Goal: Information Seeking & Learning: Learn about a topic

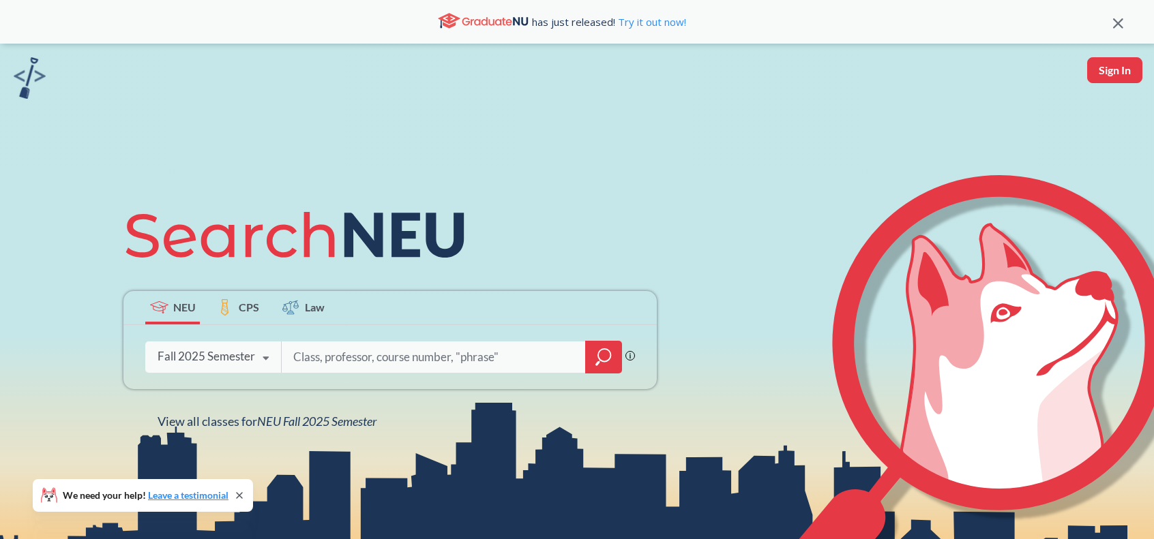
click at [251, 367] on div "Fall 2025 Semester Fall 2025 Semester Summer 2 2025 Semester Summer Full 2025 S…" at bounding box center [213, 357] width 136 height 34
click at [361, 365] on input "search" at bounding box center [434, 357] width 284 height 29
type input "web development"
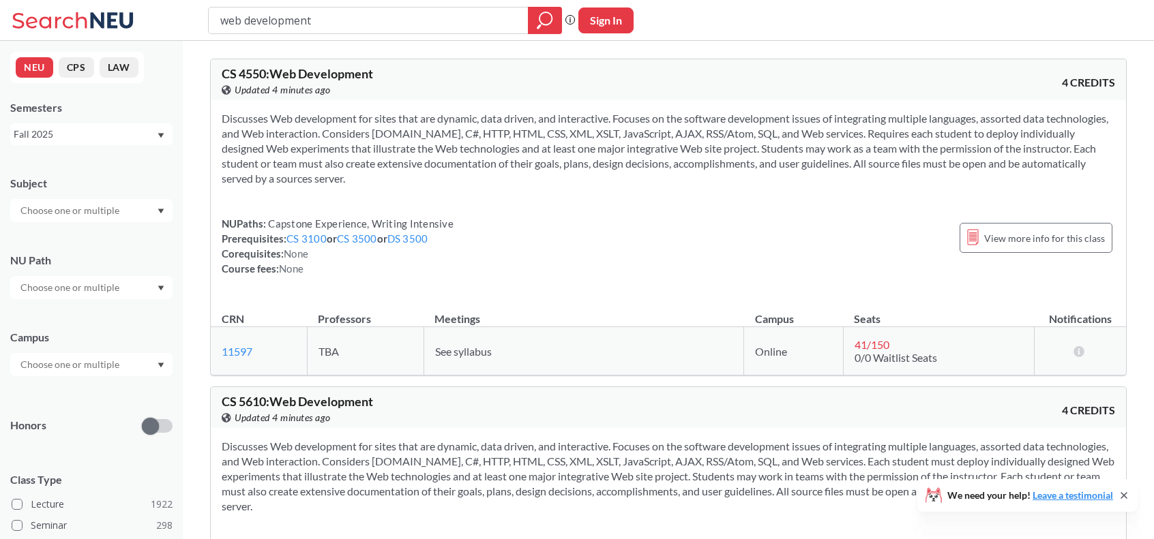
click at [83, 210] on input "text" at bounding box center [71, 211] width 115 height 16
click at [106, 248] on p "Computer Science" at bounding box center [95, 249] width 154 height 14
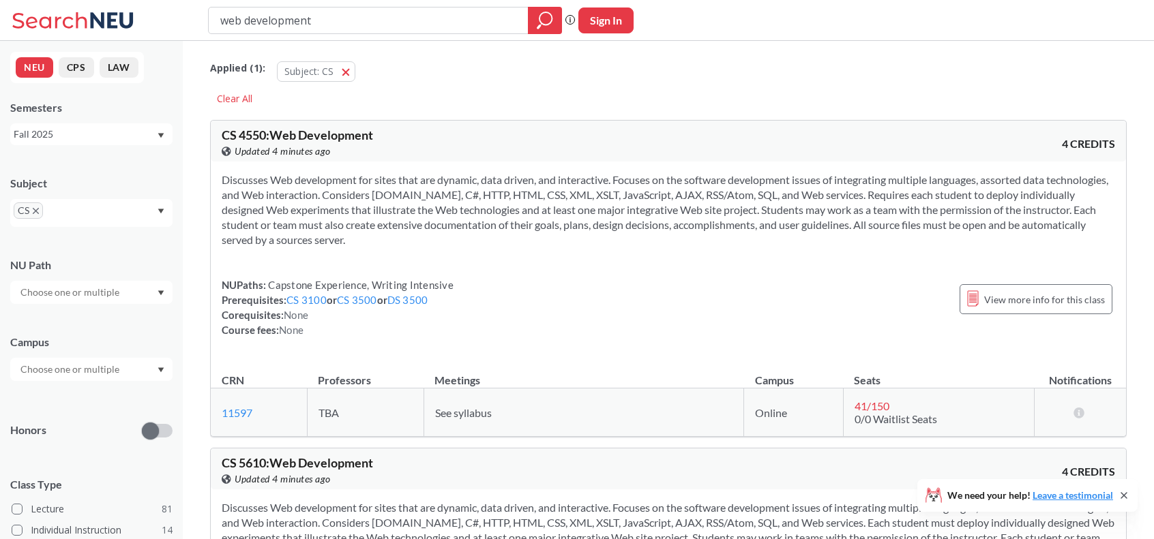
click at [458, 28] on input "web development" at bounding box center [368, 20] width 299 height 23
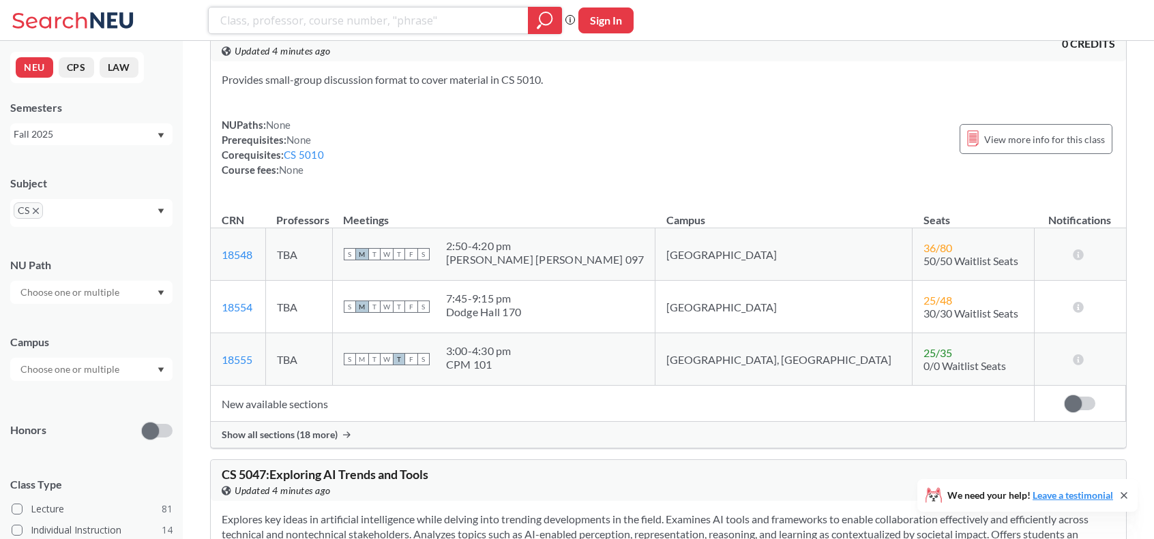
scroll to position [17764, 0]
click at [314, 421] on div "Show all sections (18 more)" at bounding box center [668, 434] width 915 height 26
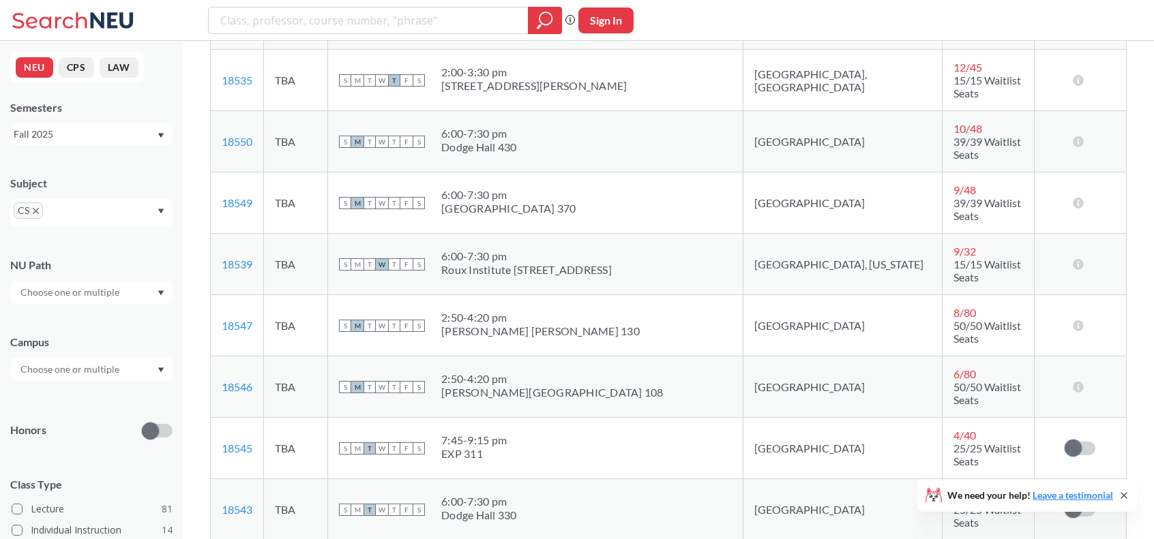
scroll to position [18494, 0]
drag, startPoint x: 495, startPoint y: 239, endPoint x: 630, endPoint y: 260, distance: 136.8
click at [630, 372] on div "2:50 - 4:20 pm [PERSON_NAME][GEOGRAPHIC_DATA] 108" at bounding box center [552, 387] width 222 height 30
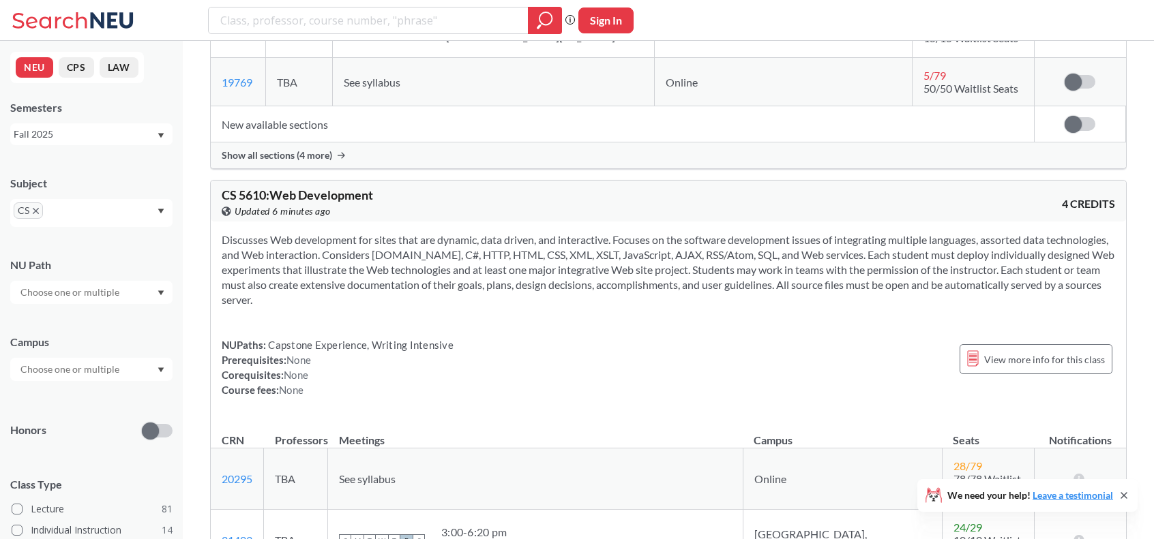
scroll to position [25263, 0]
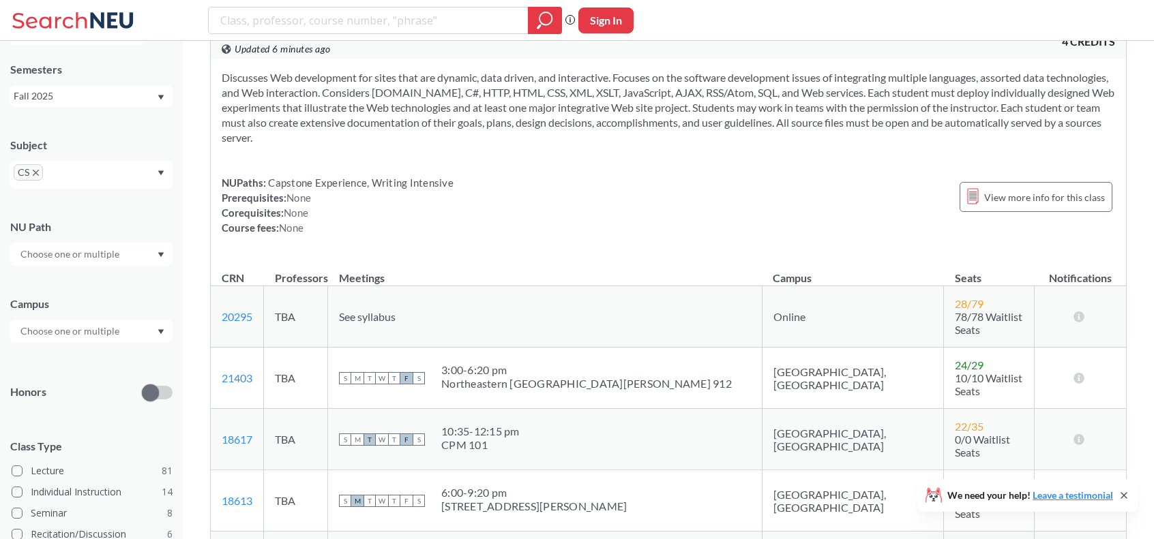
scroll to position [41, 0]
click at [145, 326] on div at bounding box center [91, 328] width 162 height 23
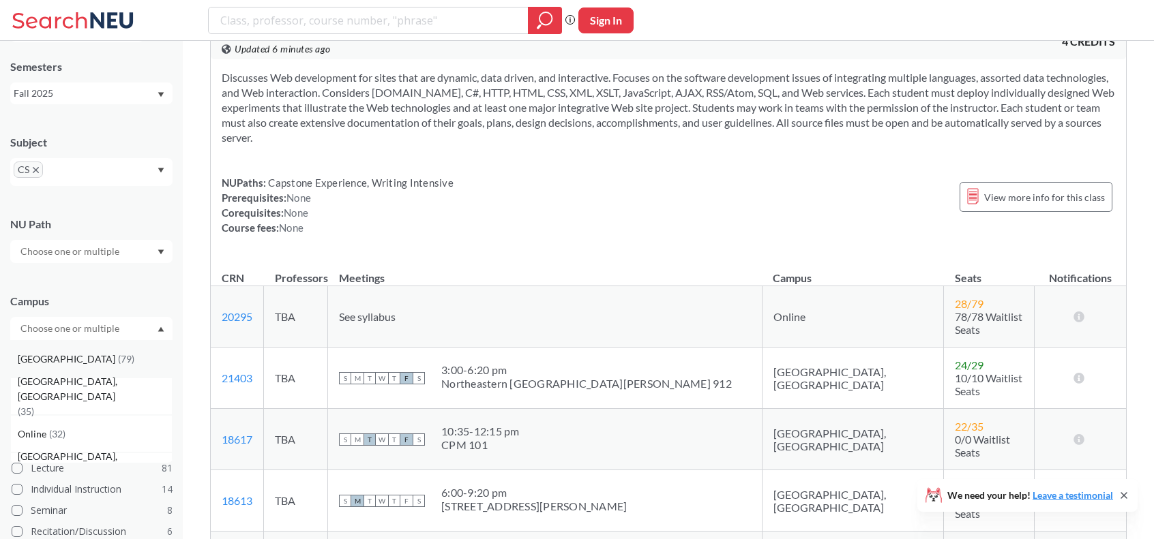
click at [106, 373] on div "Boston ( 79 )" at bounding box center [91, 359] width 162 height 38
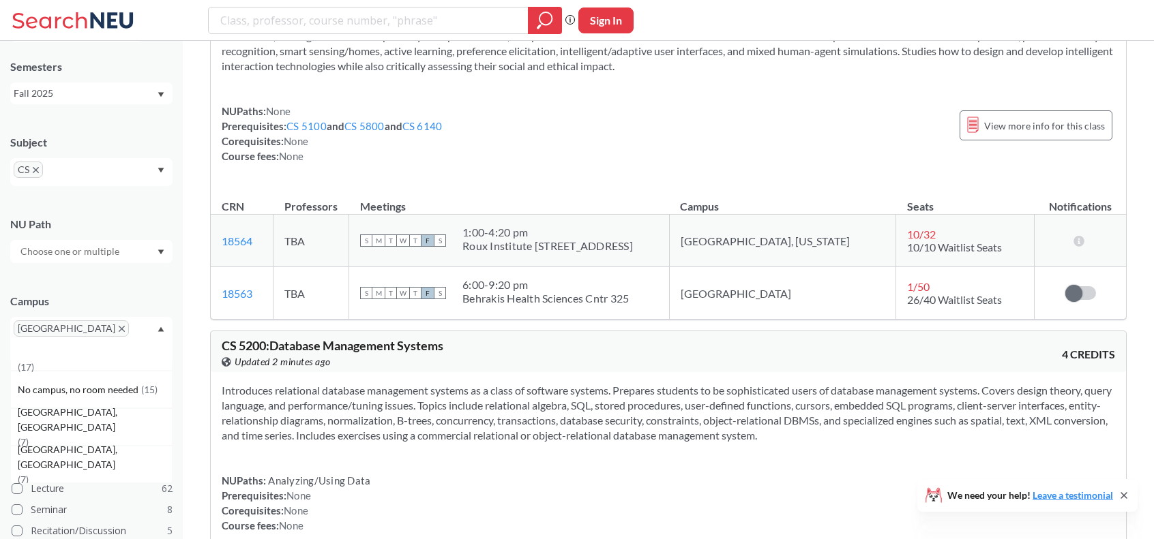
scroll to position [17510, 0]
click at [50, 333] on span "[GEOGRAPHIC_DATA]" at bounding box center [71, 328] width 115 height 16
click at [119, 326] on icon "X to remove pill" at bounding box center [122, 329] width 6 height 6
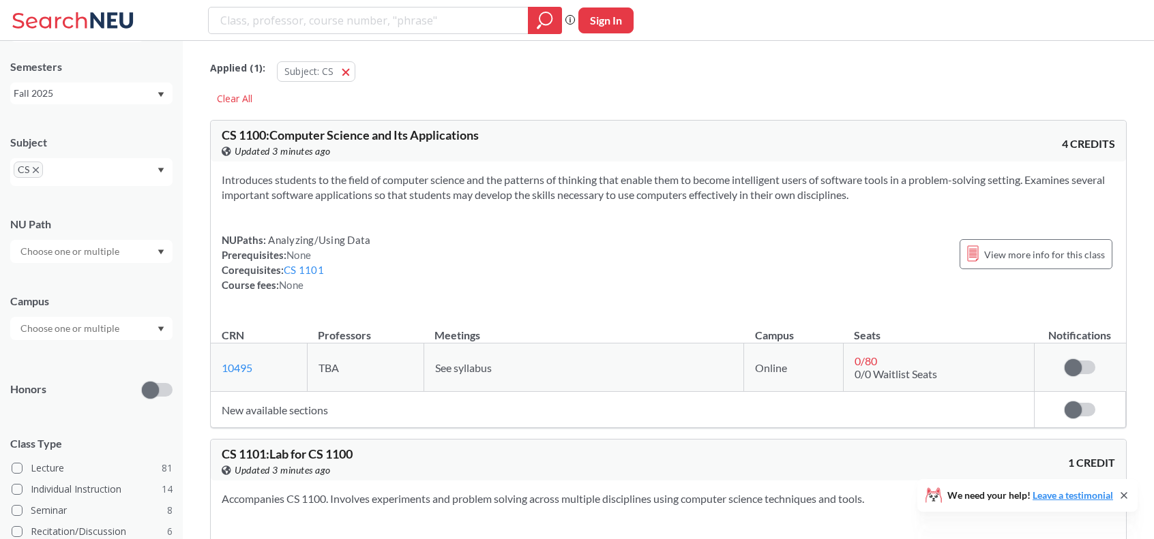
click at [600, 17] on button "Sign In" at bounding box center [605, 21] width 55 height 26
select select "US"
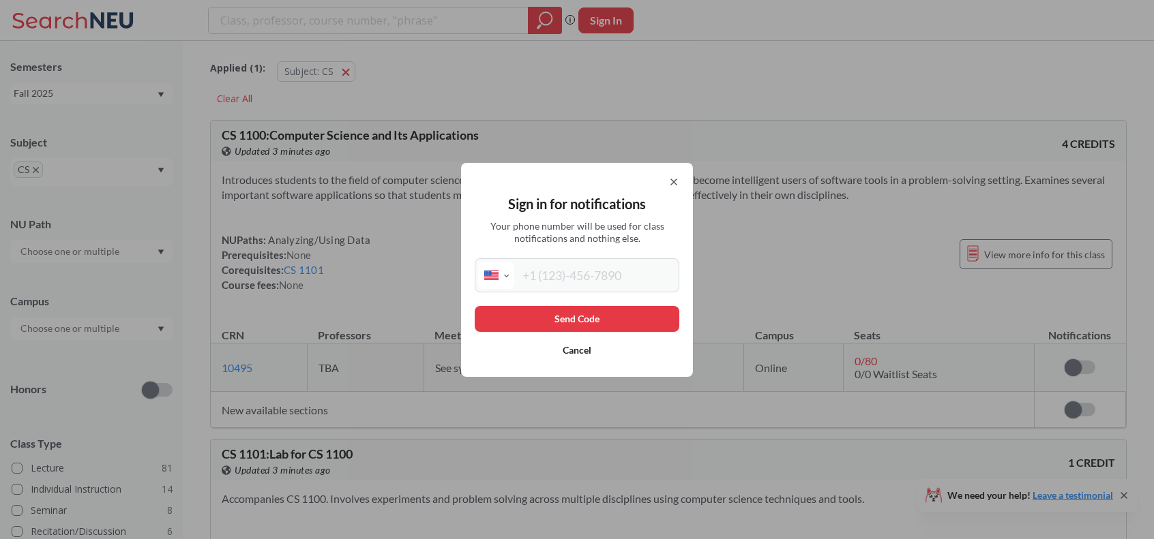
click at [679, 178] on icon at bounding box center [673, 182] width 11 height 11
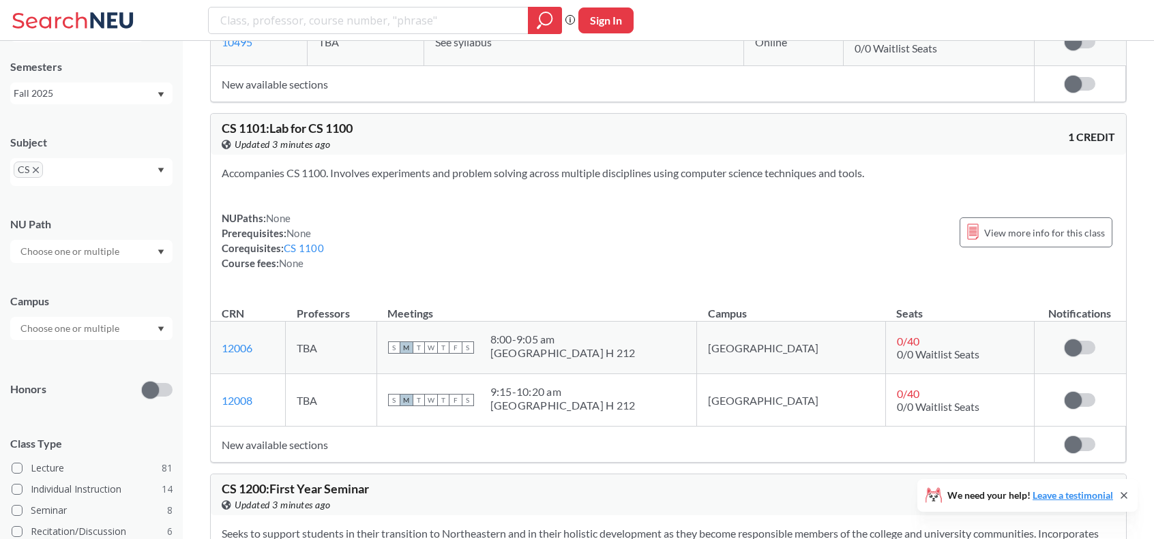
scroll to position [371, 0]
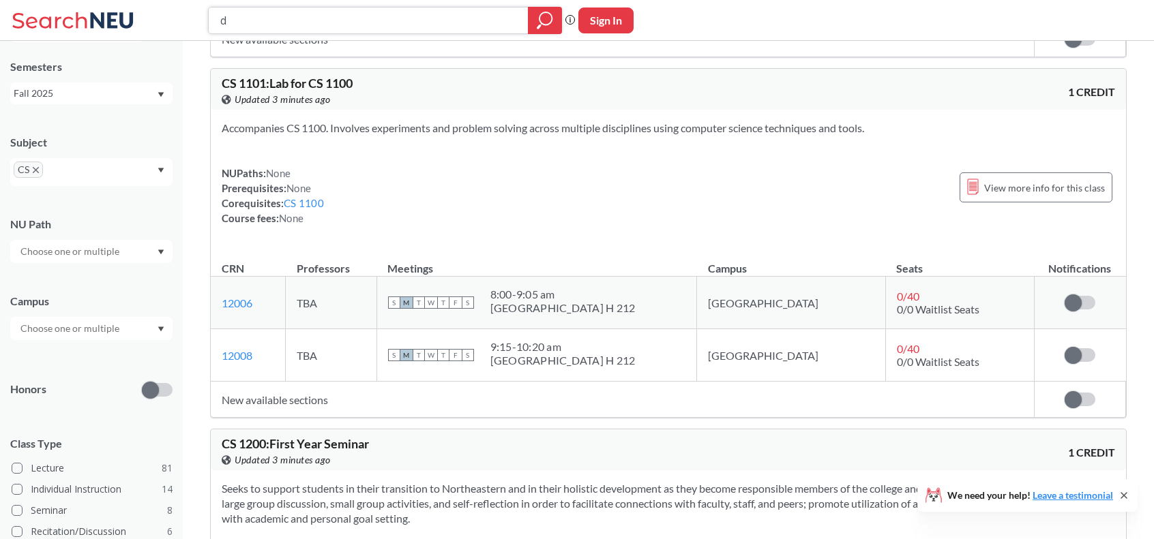
click at [380, 12] on input "d" at bounding box center [368, 20] width 299 height 23
type input "database"
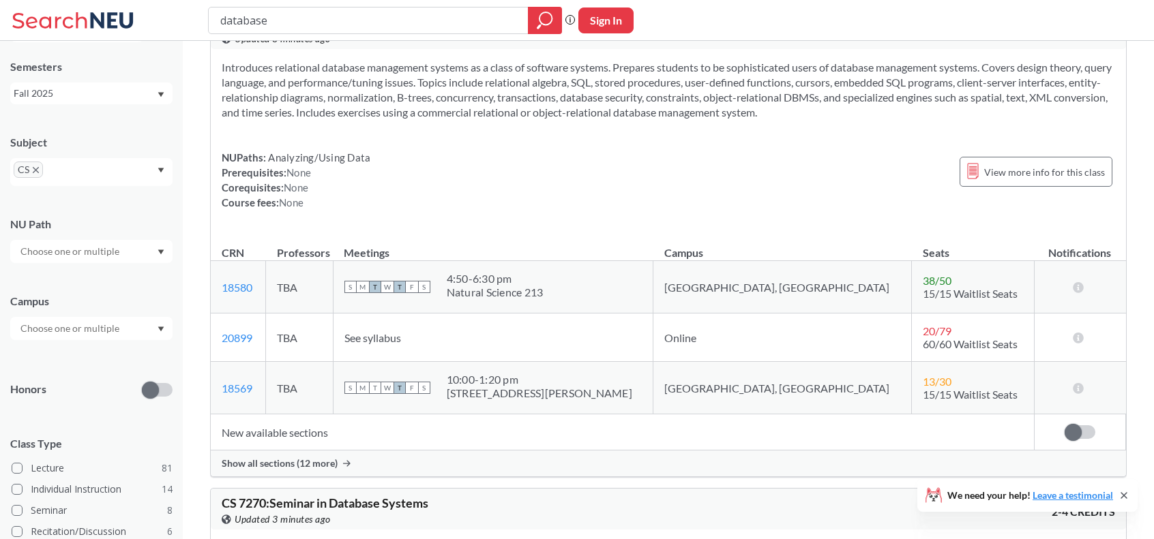
scroll to position [113, 0]
click at [269, 451] on div "Show all sections (12 more)" at bounding box center [668, 463] width 915 height 26
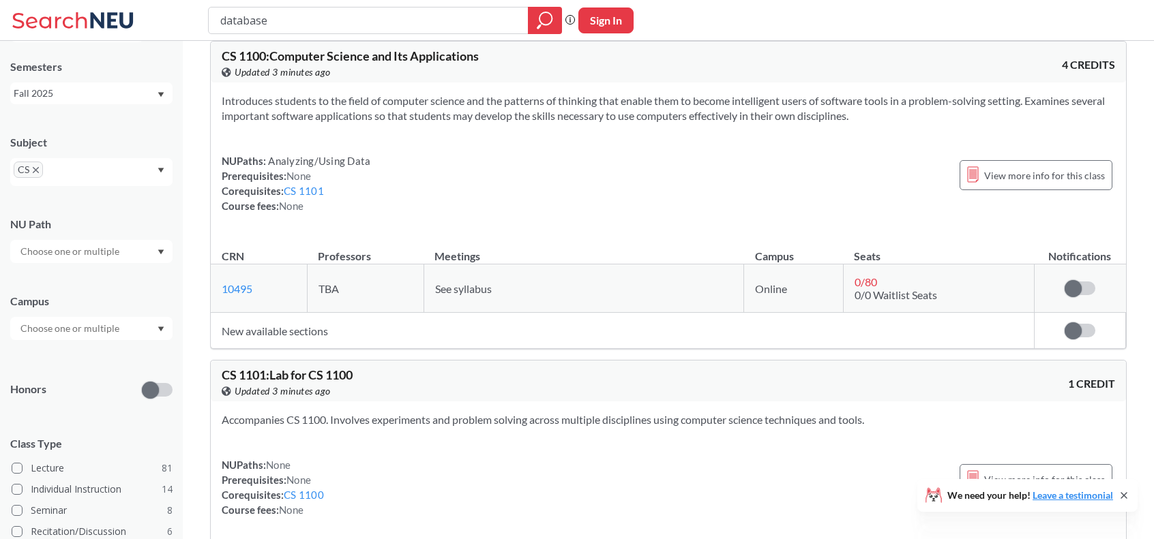
scroll to position [2010, 0]
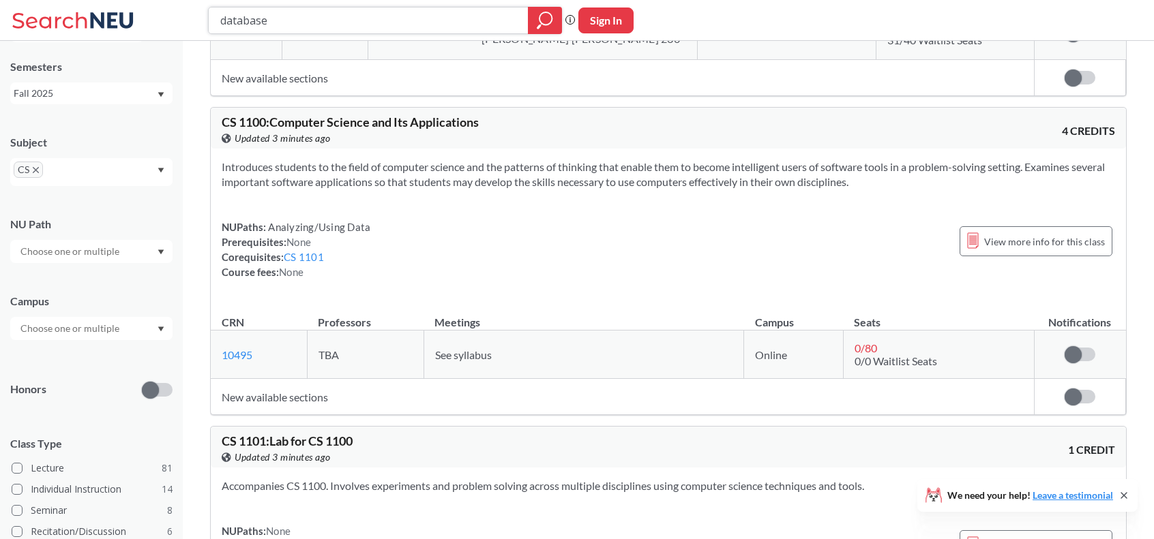
click at [501, 28] on input "database" at bounding box center [368, 20] width 299 height 23
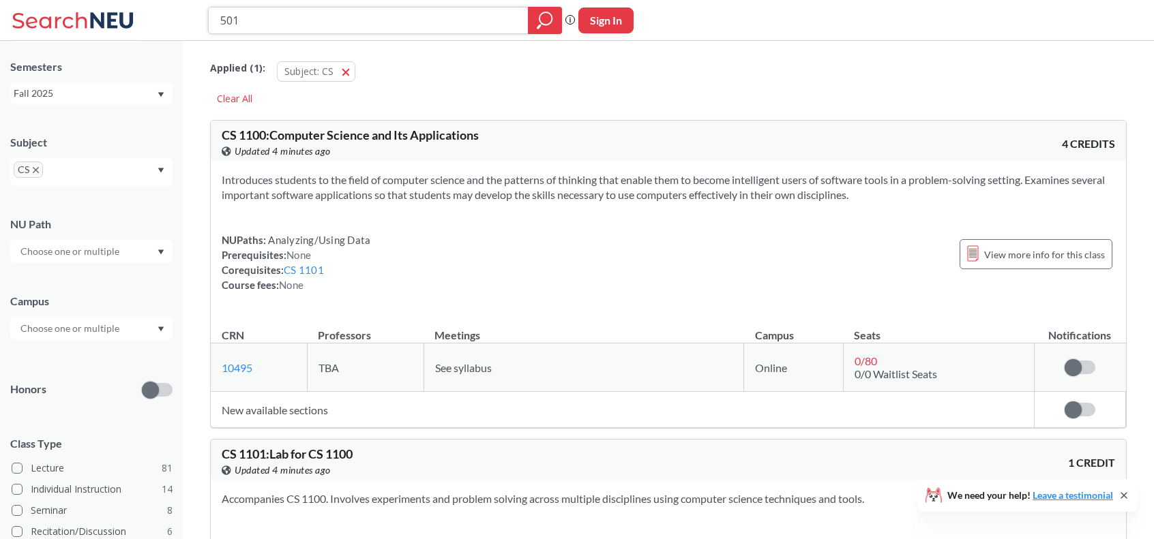
type input "5010"
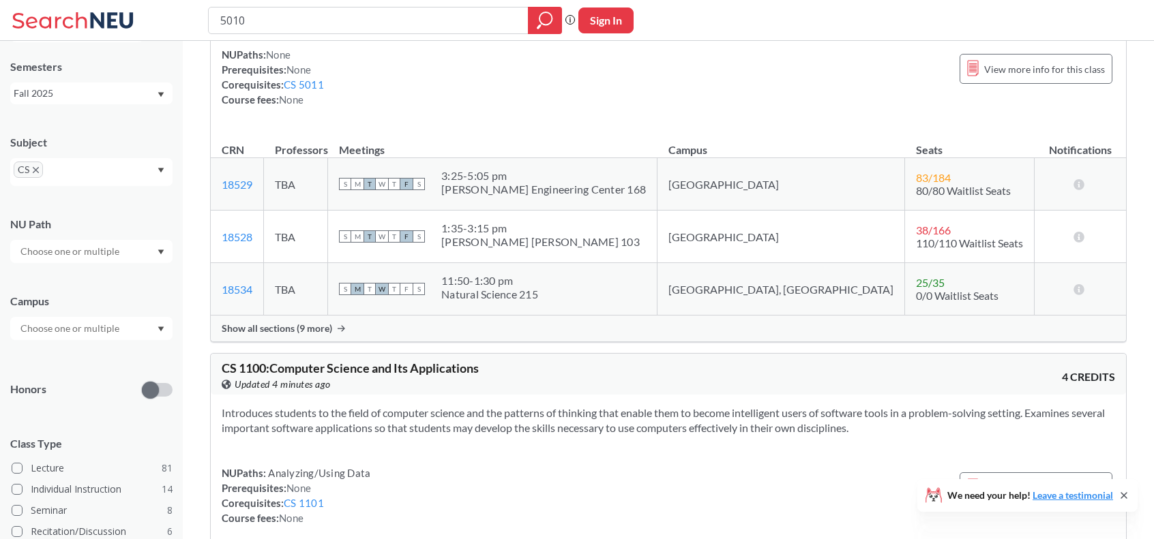
scroll to position [679, 0]
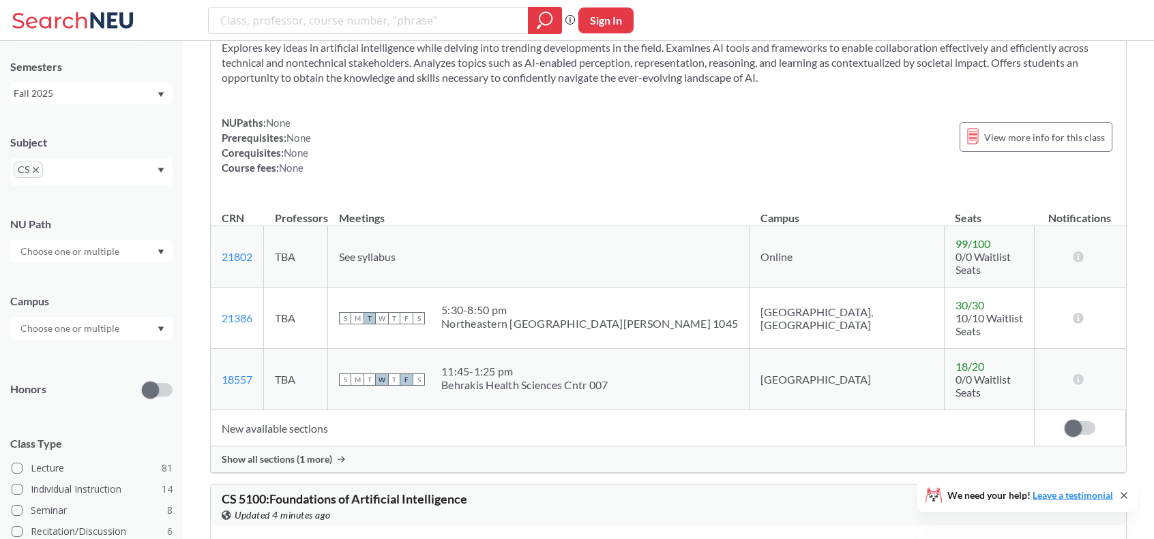
scroll to position [18236, 0]
click at [305, 453] on span "Show all sections (1 more)" at bounding box center [277, 459] width 110 height 12
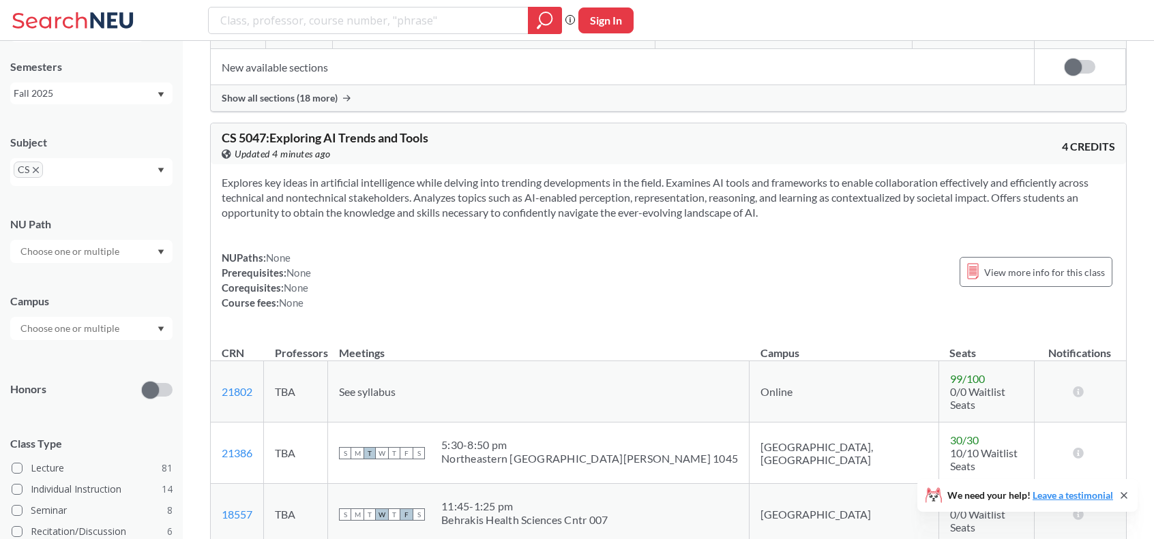
scroll to position [18099, 0]
drag, startPoint x: 240, startPoint y: 127, endPoint x: 265, endPoint y: 129, distance: 24.6
click at [265, 131] on span "CS 5047 : Exploring AI Trends and Tools" at bounding box center [325, 138] width 207 height 15
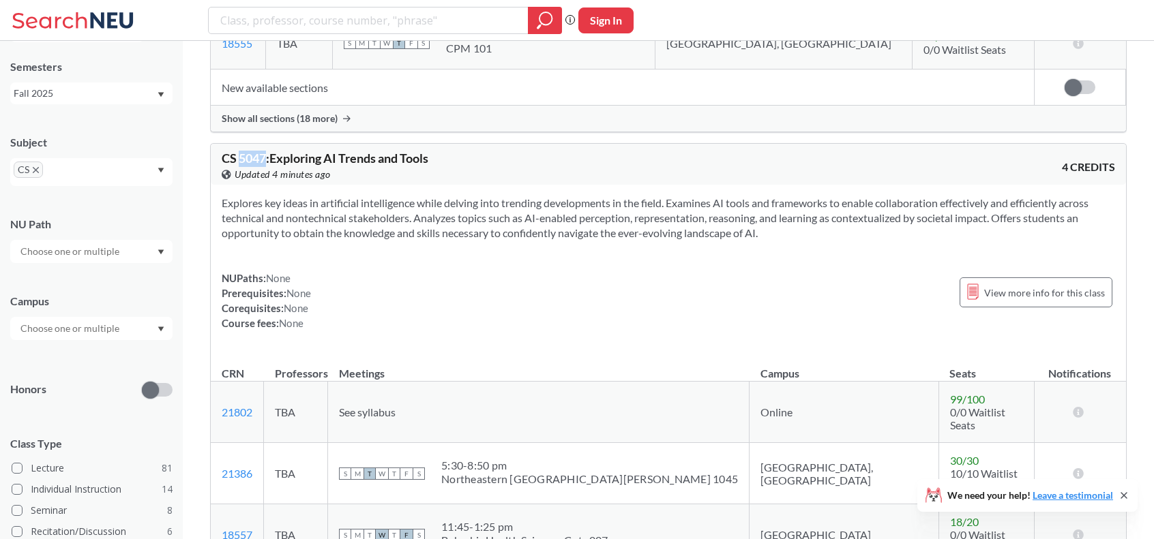
scroll to position [18076, 0]
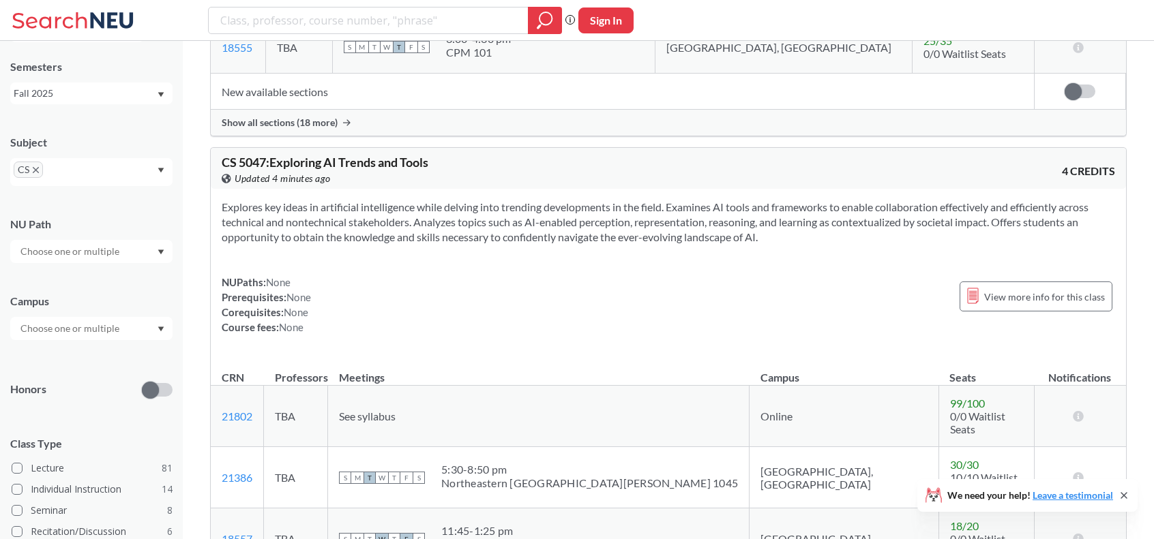
click at [267, 155] on span "CS 5047 : Exploring AI Trends and Tools" at bounding box center [325, 162] width 207 height 15
drag, startPoint x: 267, startPoint y: 147, endPoint x: 221, endPoint y: 147, distance: 45.7
click at [222, 155] on span "CS 5047 : Exploring AI Trends and Tools" at bounding box center [325, 162] width 207 height 15
copy span "CS 5047 :"
drag, startPoint x: 274, startPoint y: 154, endPoint x: 456, endPoint y: 155, distance: 181.4
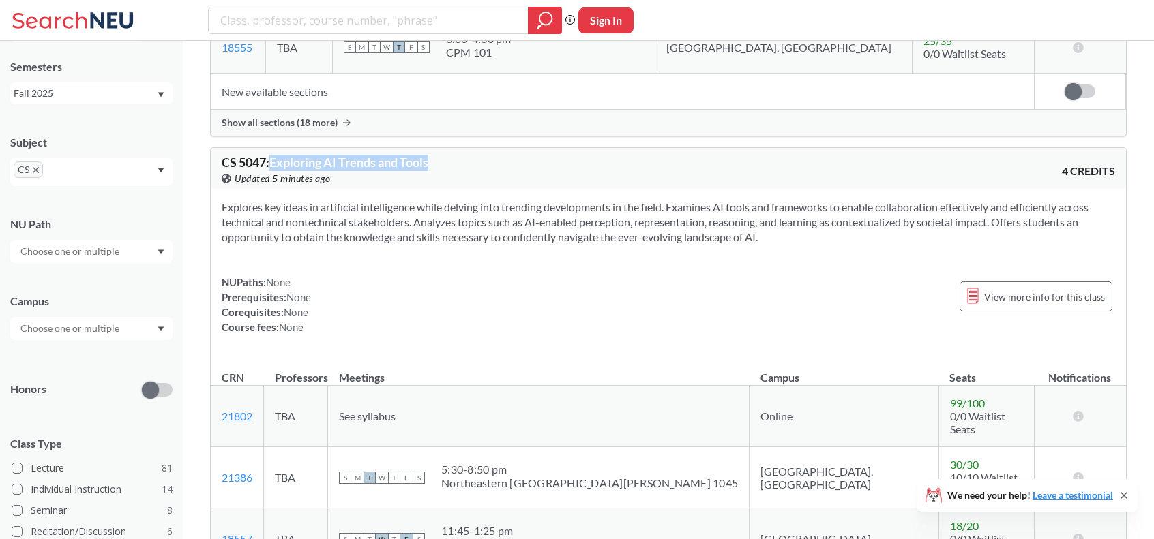
click at [456, 156] on div "CS 5047 : Exploring AI Trends and Tools View this course on Banner. Updated 5 m…" at bounding box center [445, 171] width 447 height 30
copy span "Exploring AI Trends and Tools"
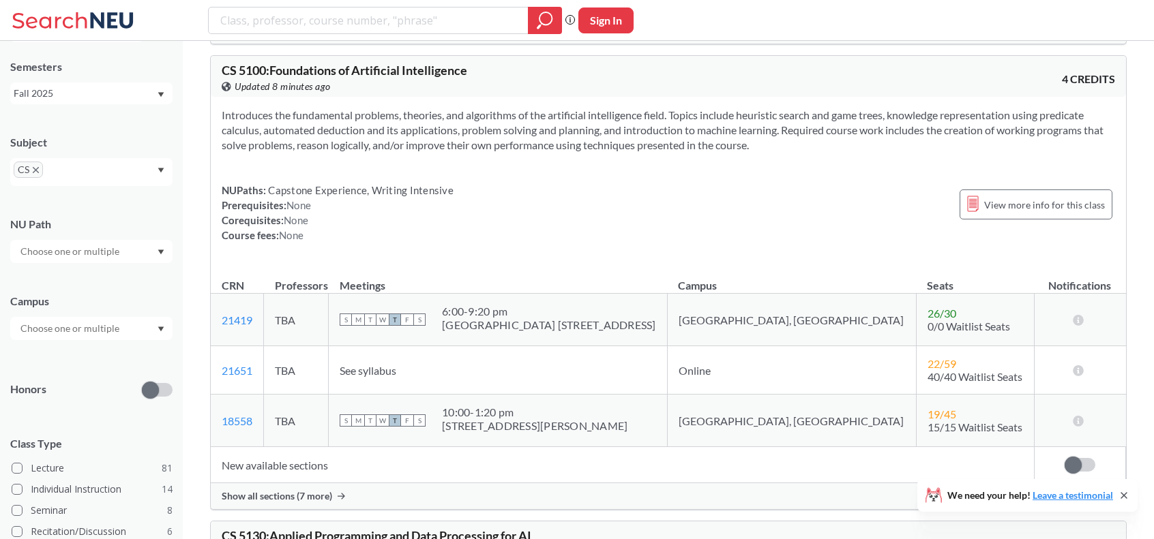
scroll to position [18736, 0]
click at [295, 490] on span "Show all sections (7 more)" at bounding box center [277, 496] width 110 height 12
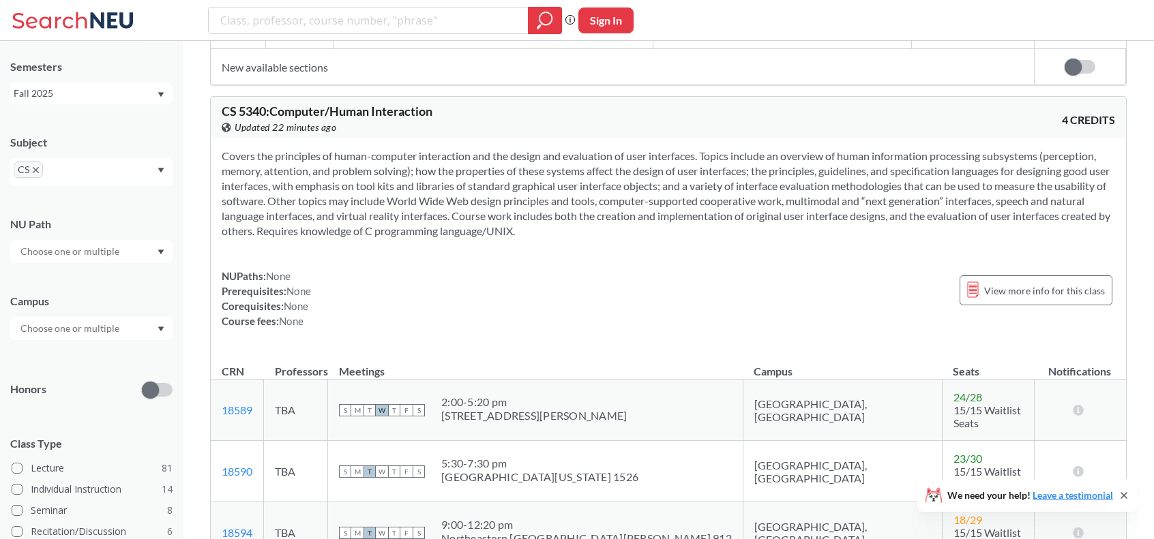
scroll to position [22733, 0]
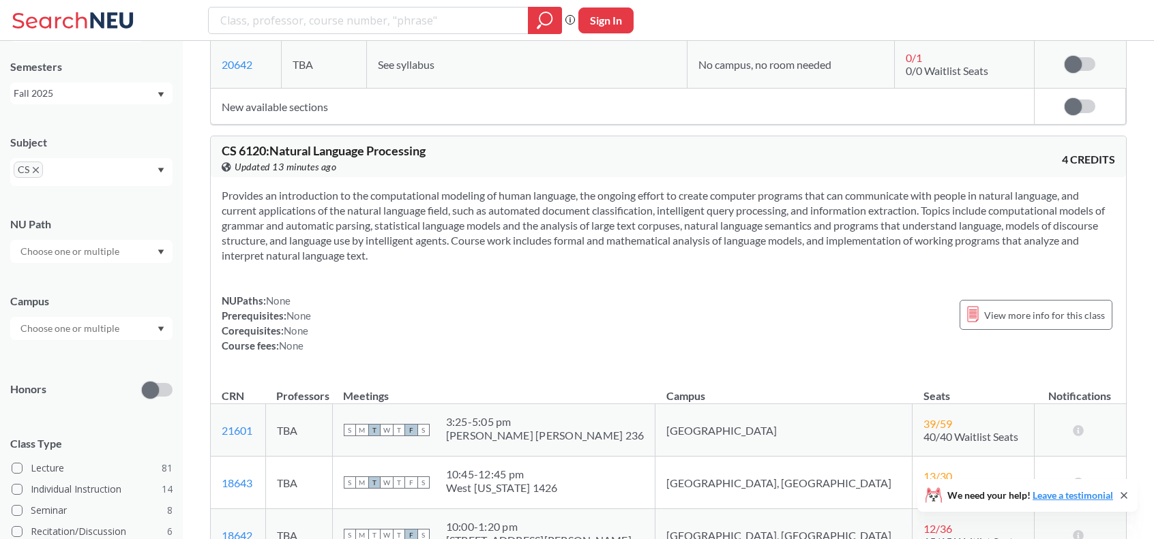
scroll to position [26864, 0]
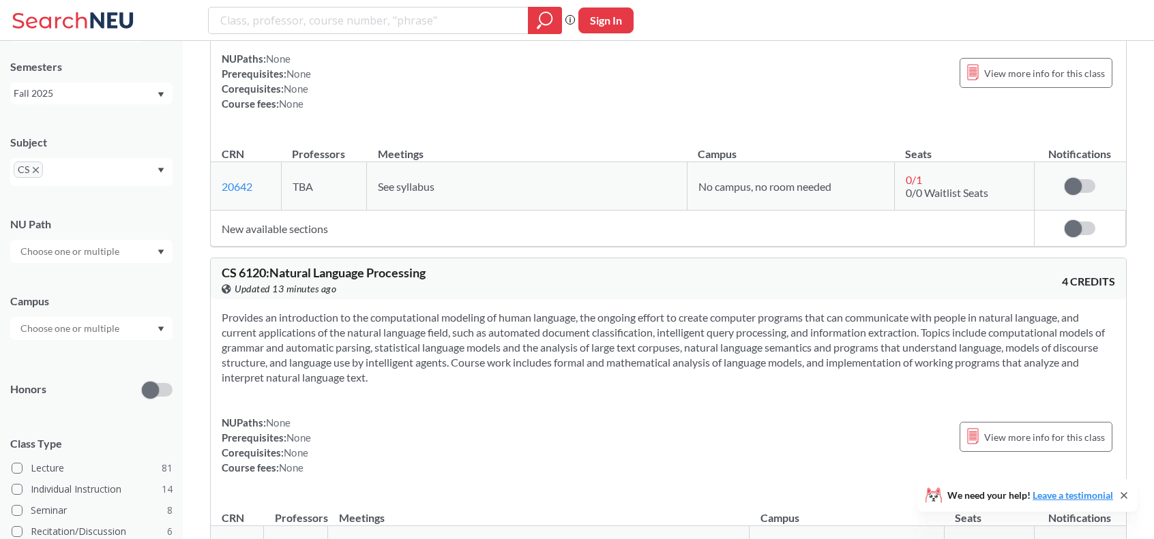
scroll to position [26742, 0]
